Goal: Information Seeking & Learning: Understand process/instructions

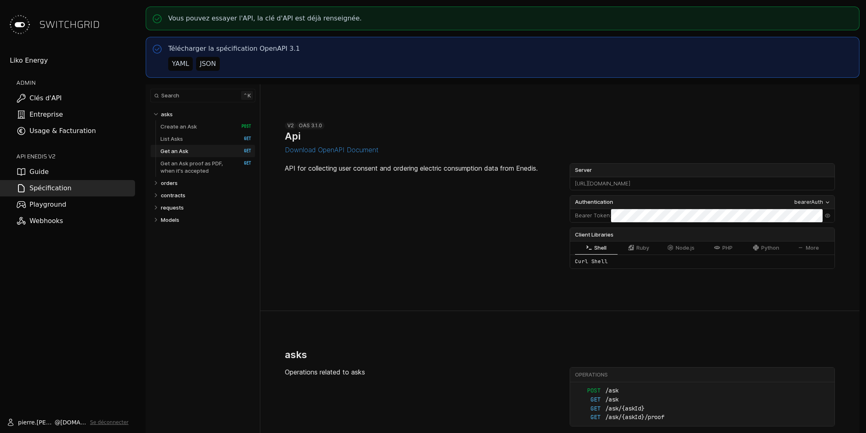
select select "**********"
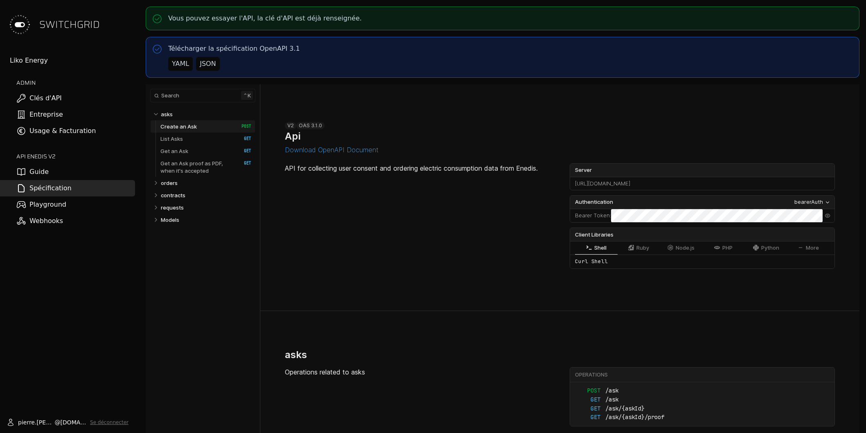
select select "**********"
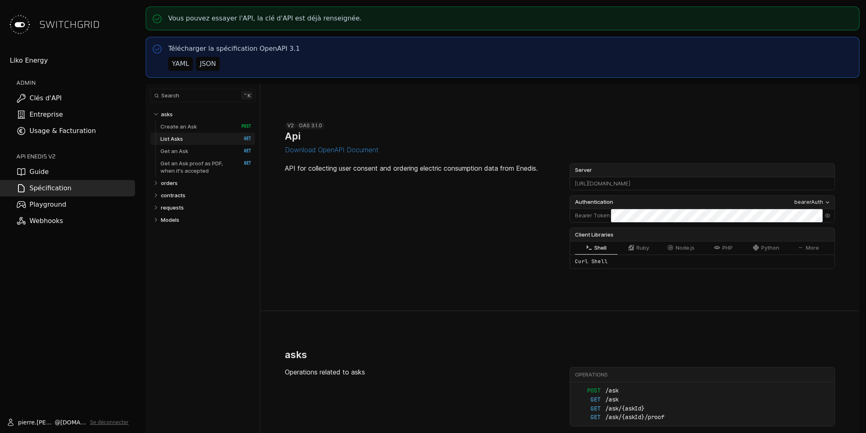
select select "**********"
